Goal: Information Seeking & Learning: Learn about a topic

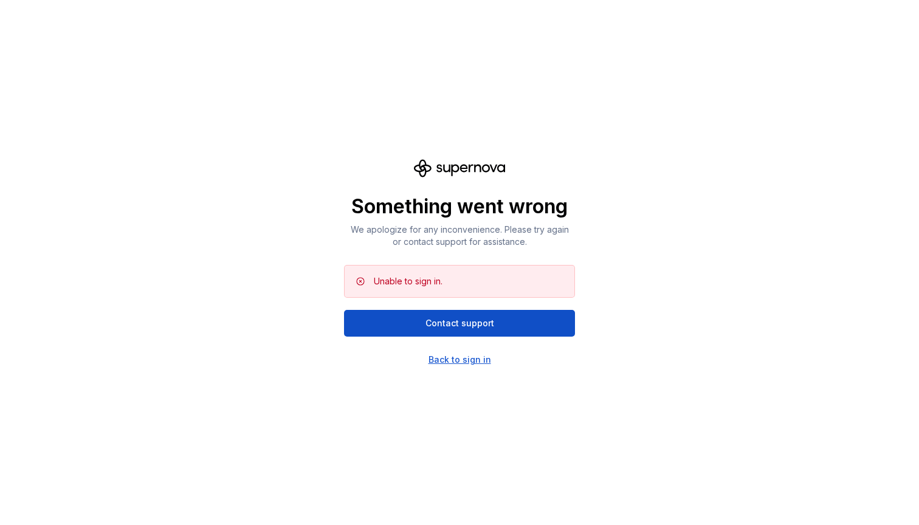
click at [464, 360] on div "Back to sign in" at bounding box center [460, 360] width 63 height 12
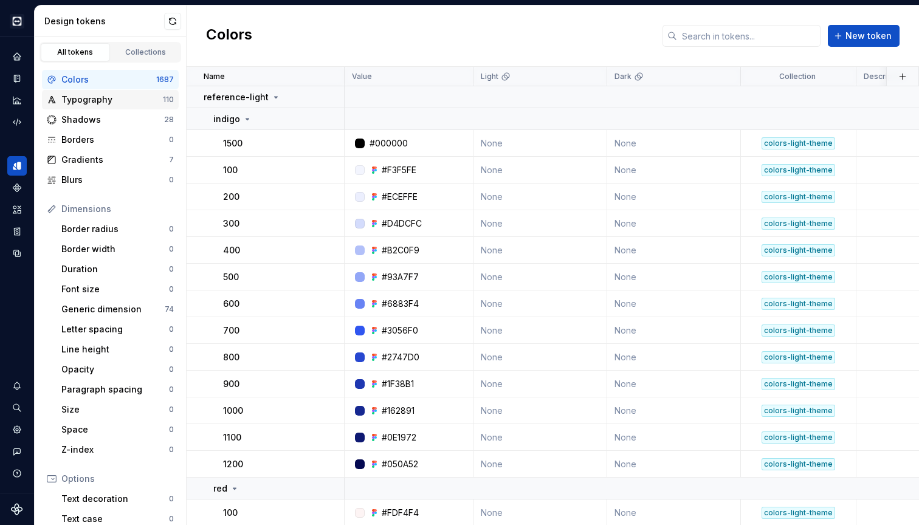
click at [118, 105] on div "Typography" at bounding box center [112, 100] width 102 height 12
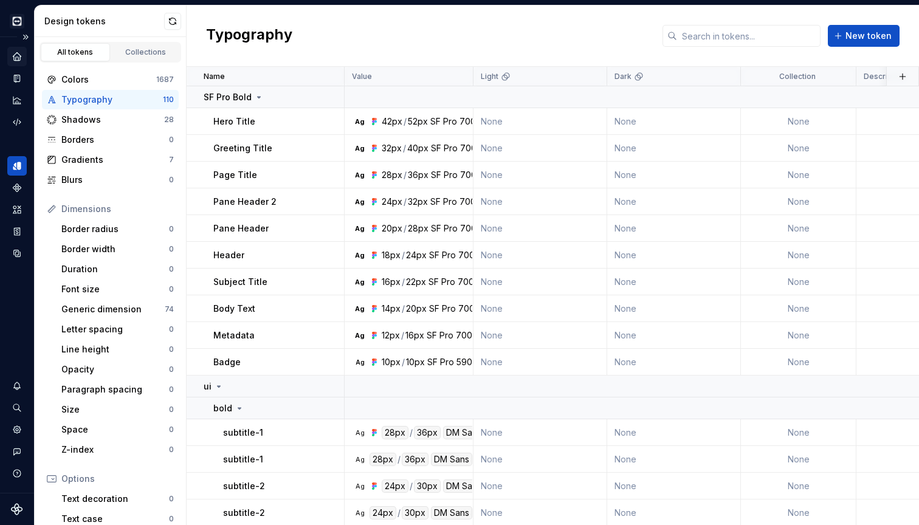
click at [21, 58] on icon "Home" at bounding box center [17, 56] width 11 height 11
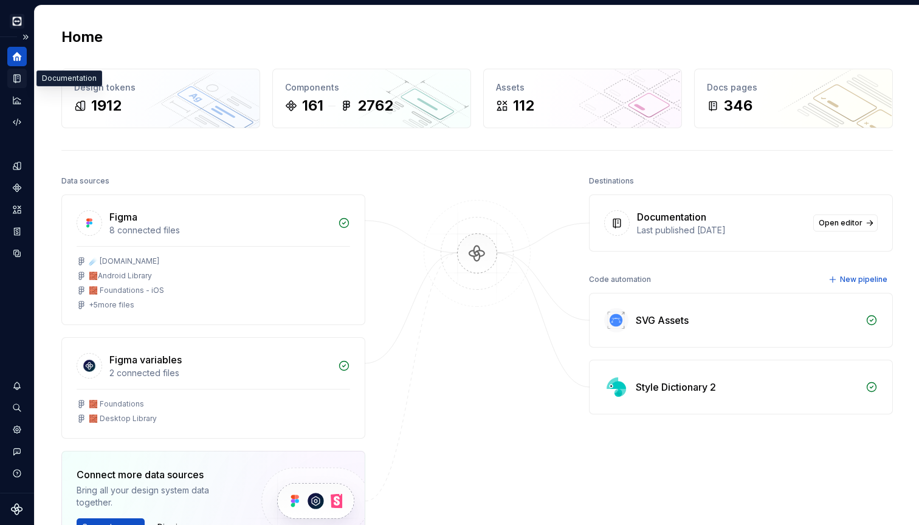
click at [20, 81] on icon "Documentation" at bounding box center [17, 79] width 6 height 8
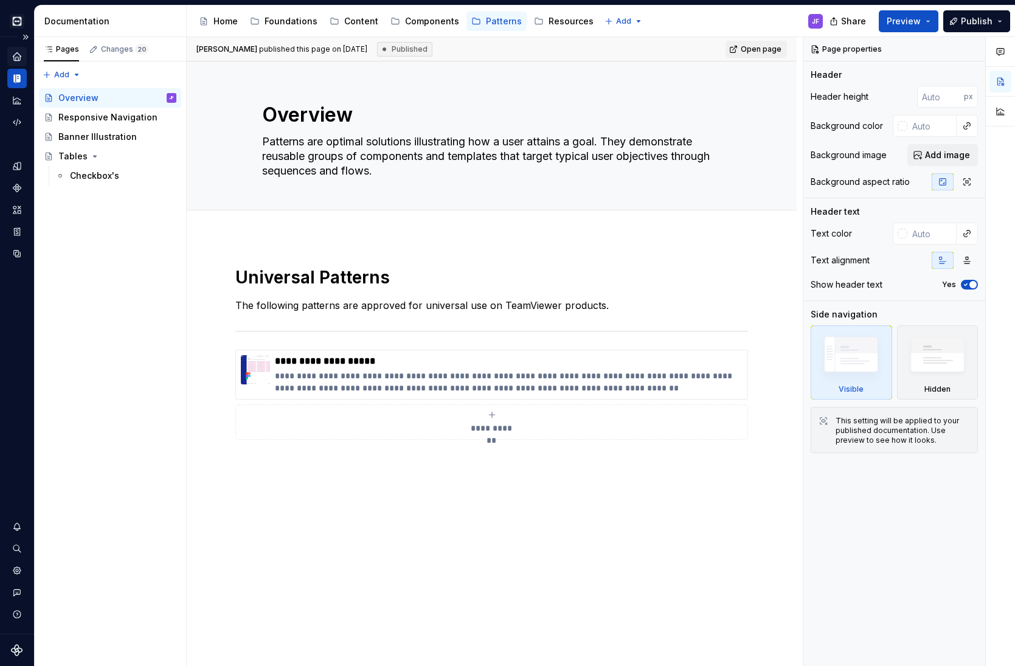
click at [919, 202] on div at bounding box center [999, 351] width 29 height 629
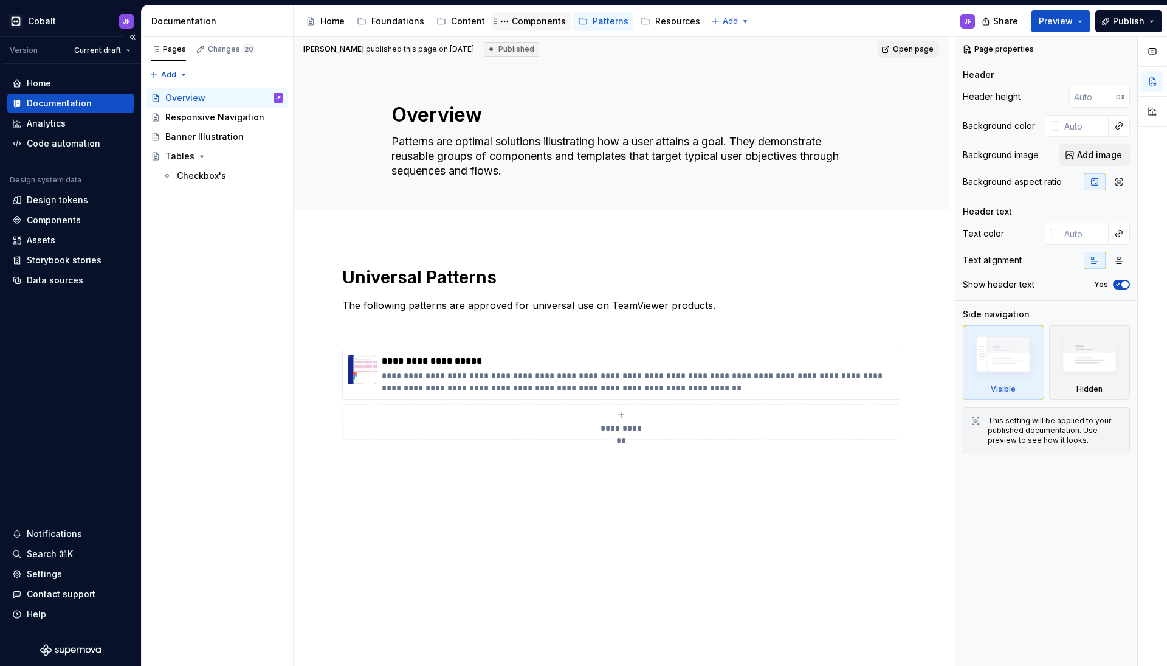
click at [514, 20] on div "Components" at bounding box center [539, 21] width 54 height 12
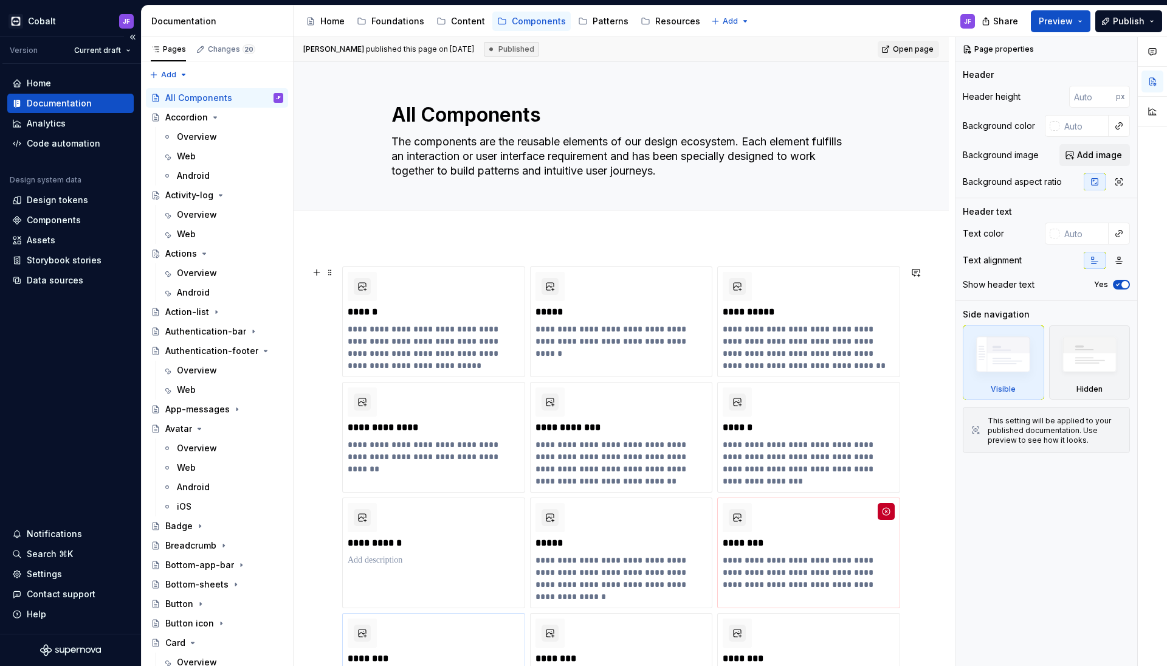
type textarea "*"
